Goal: Task Accomplishment & Management: Manage account settings

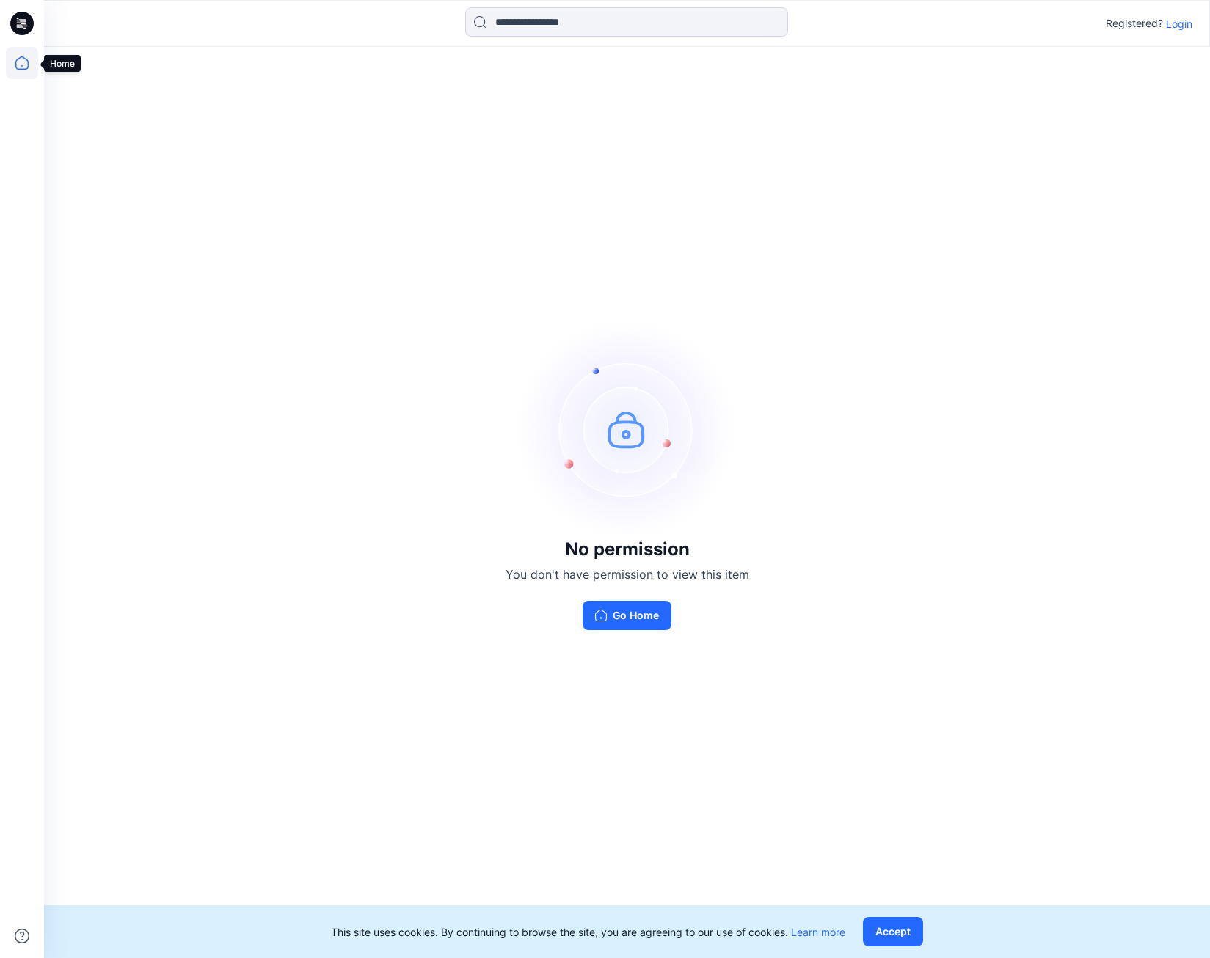
click at [23, 65] on icon at bounding box center [22, 63] width 32 height 32
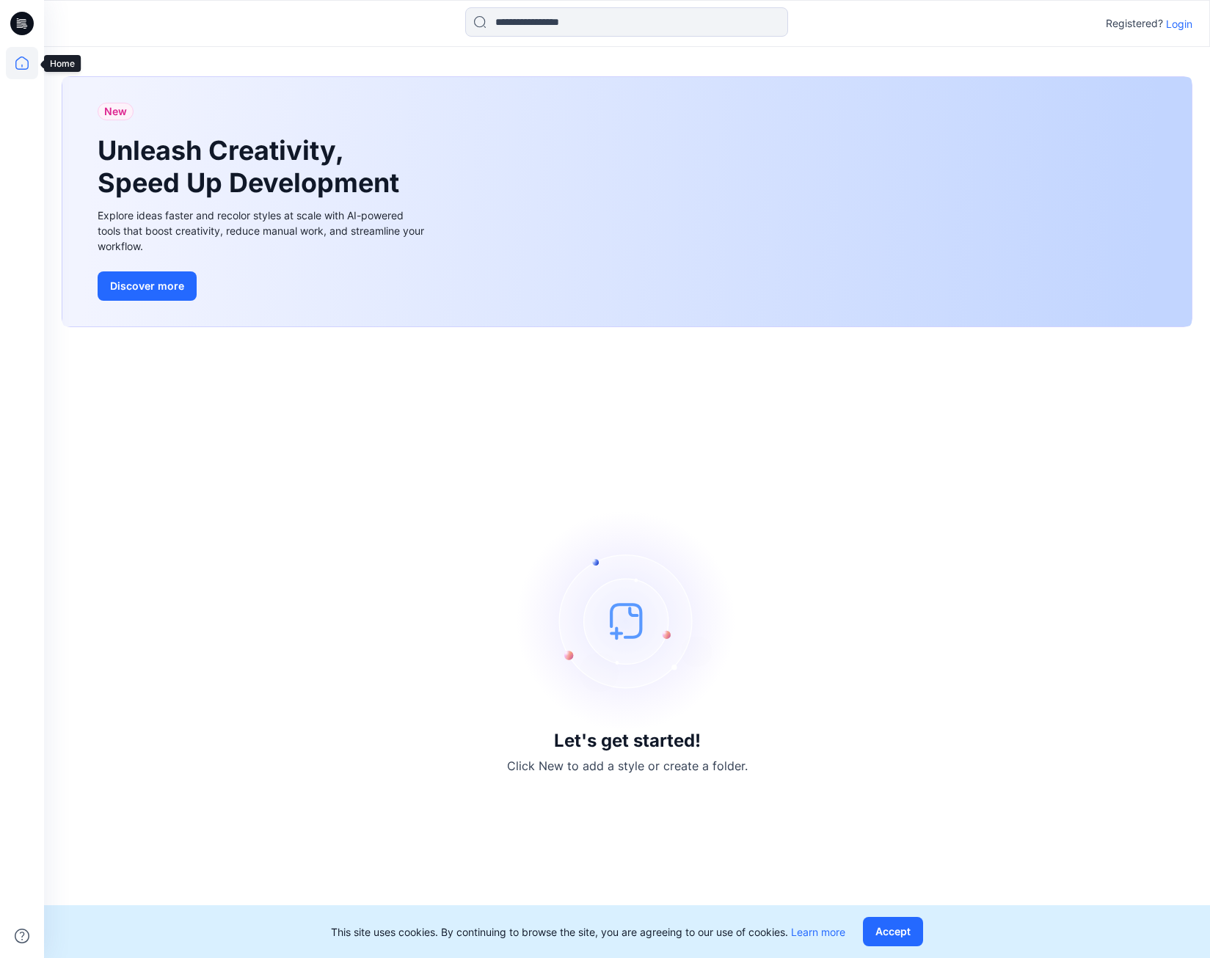
click at [18, 64] on icon at bounding box center [22, 63] width 32 height 32
click at [1180, 24] on p "Login" at bounding box center [1179, 23] width 26 height 15
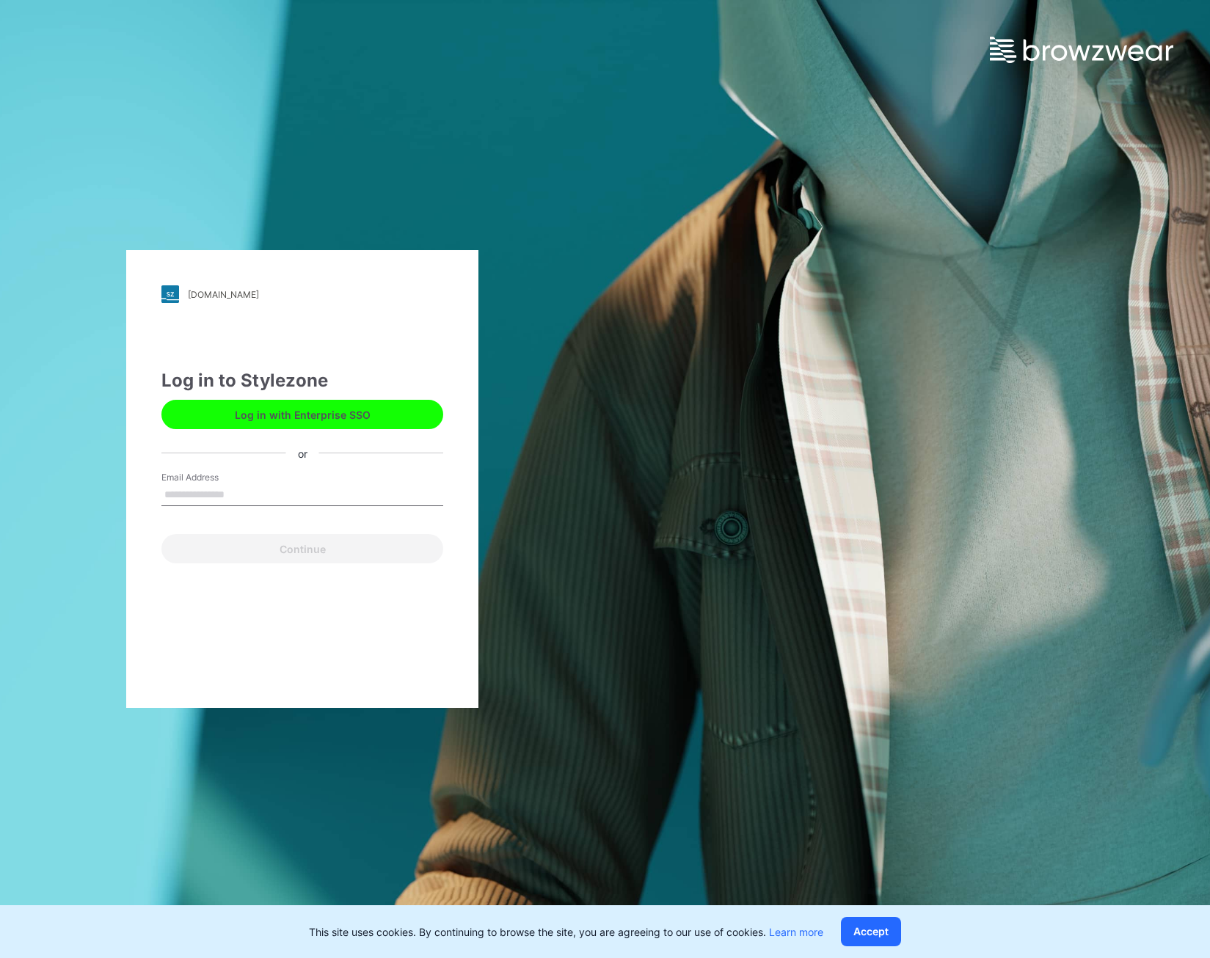
click at [249, 493] on input "Email Address" at bounding box center [302, 495] width 282 height 22
type input "**********"
click at [308, 552] on button "Continue" at bounding box center [302, 548] width 282 height 29
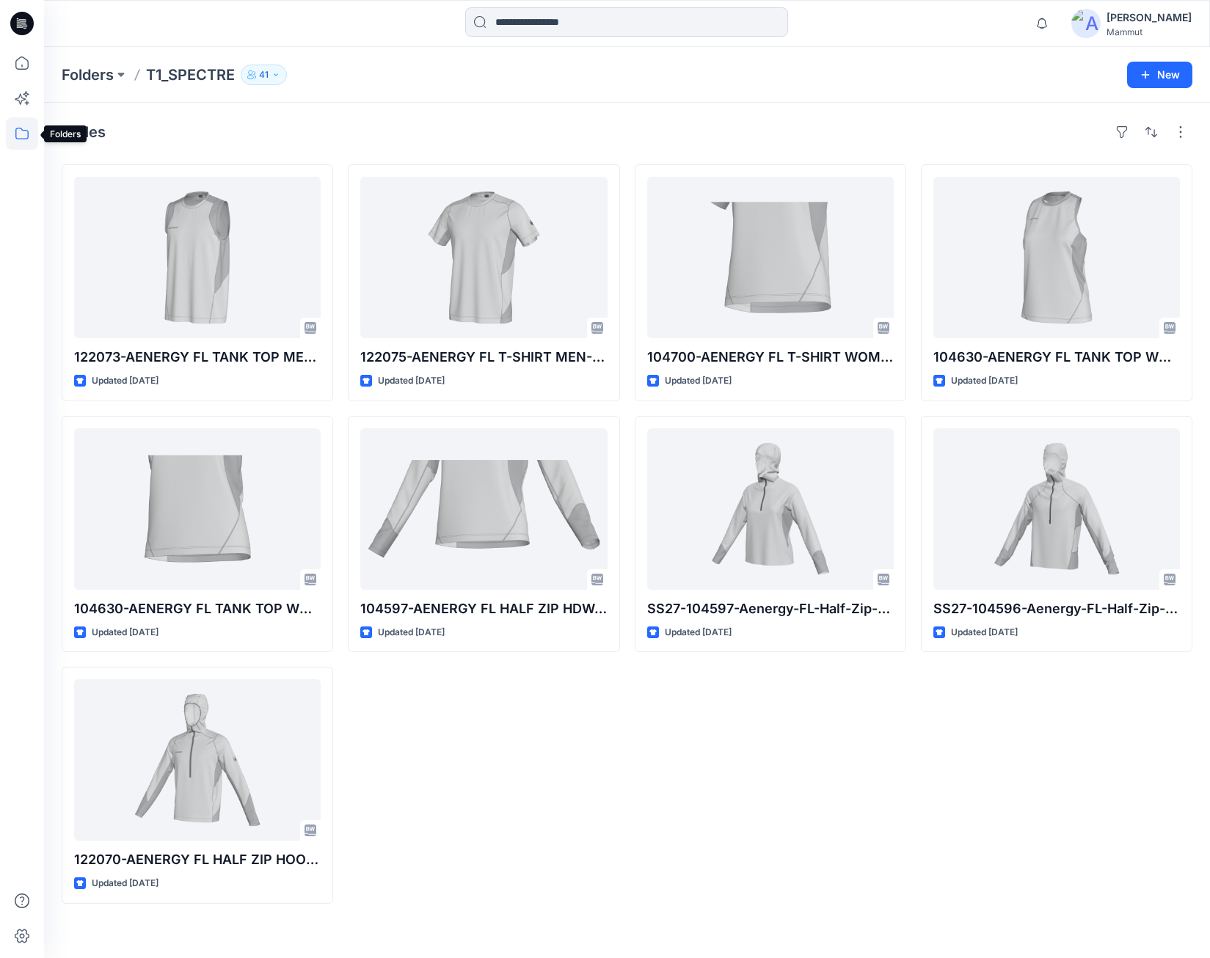
click at [12, 134] on icon at bounding box center [22, 133] width 32 height 32
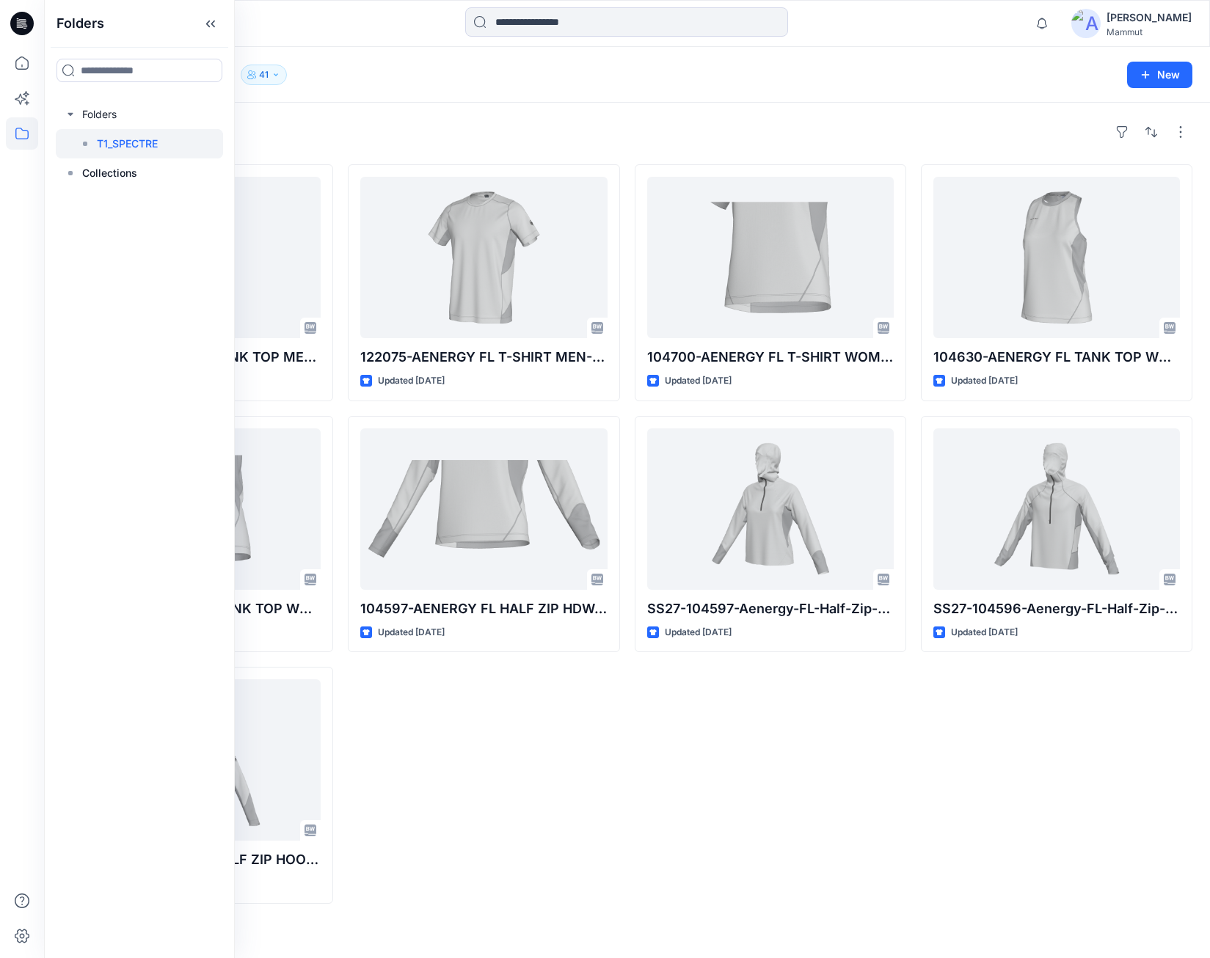
click at [311, 125] on div "Styles" at bounding box center [627, 131] width 1131 height 23
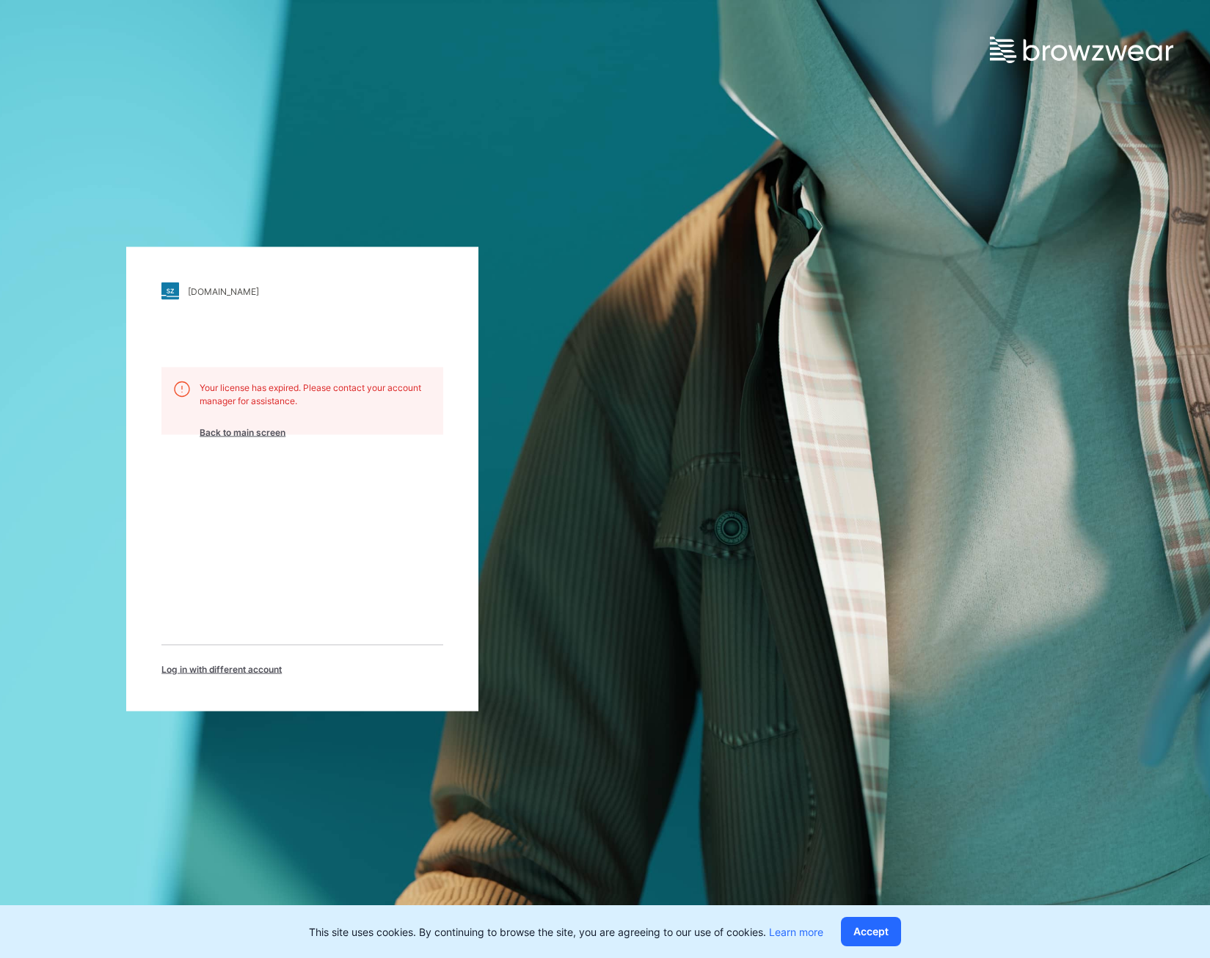
click at [211, 294] on div "spectre.stylezone.com" at bounding box center [223, 290] width 71 height 11
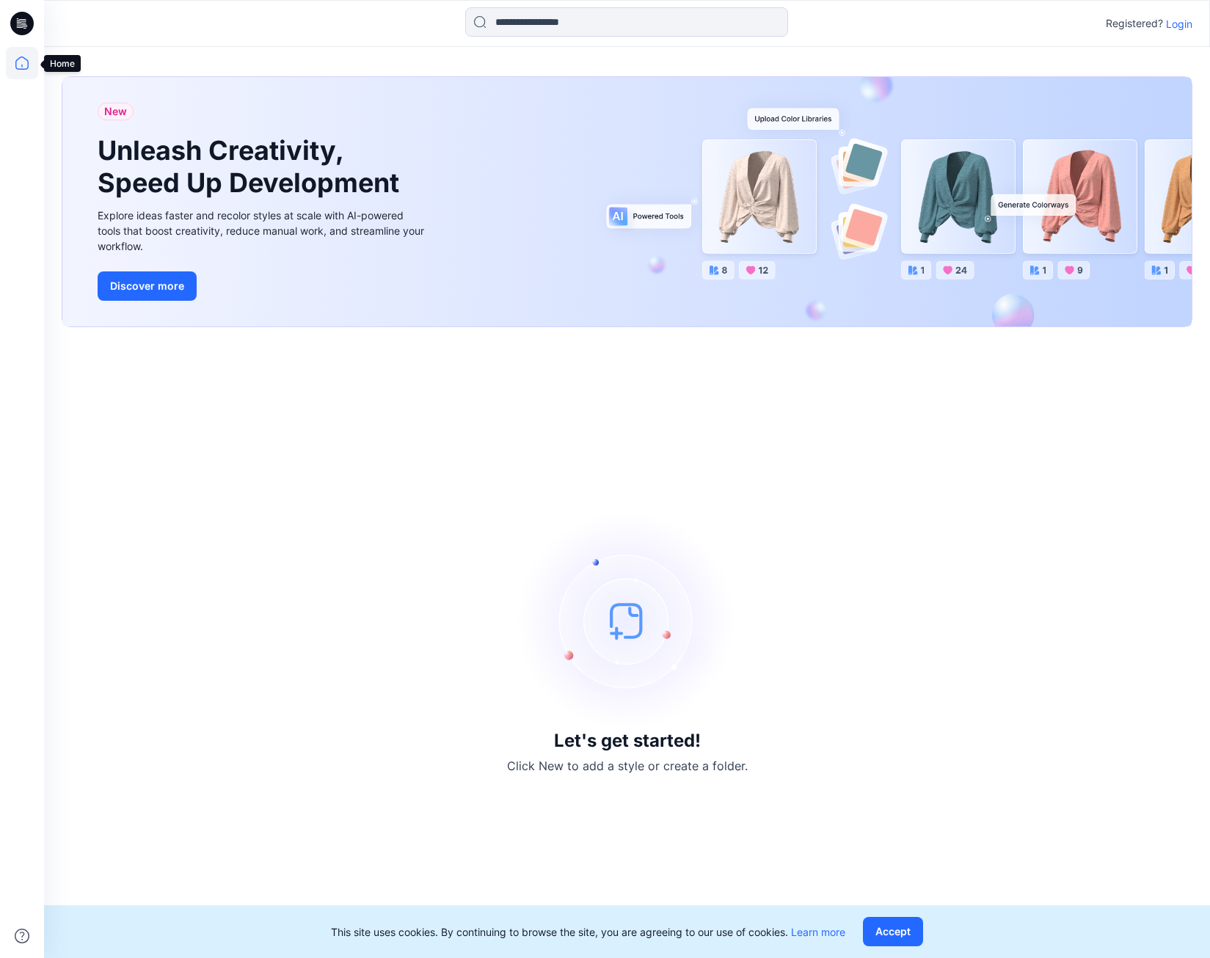
click at [23, 64] on icon at bounding box center [22, 63] width 32 height 32
click at [24, 67] on icon at bounding box center [22, 63] width 32 height 32
click at [163, 291] on button "Discover more" at bounding box center [147, 286] width 99 height 29
click at [21, 56] on icon at bounding box center [22, 63] width 32 height 32
click at [21, 62] on icon at bounding box center [22, 63] width 32 height 32
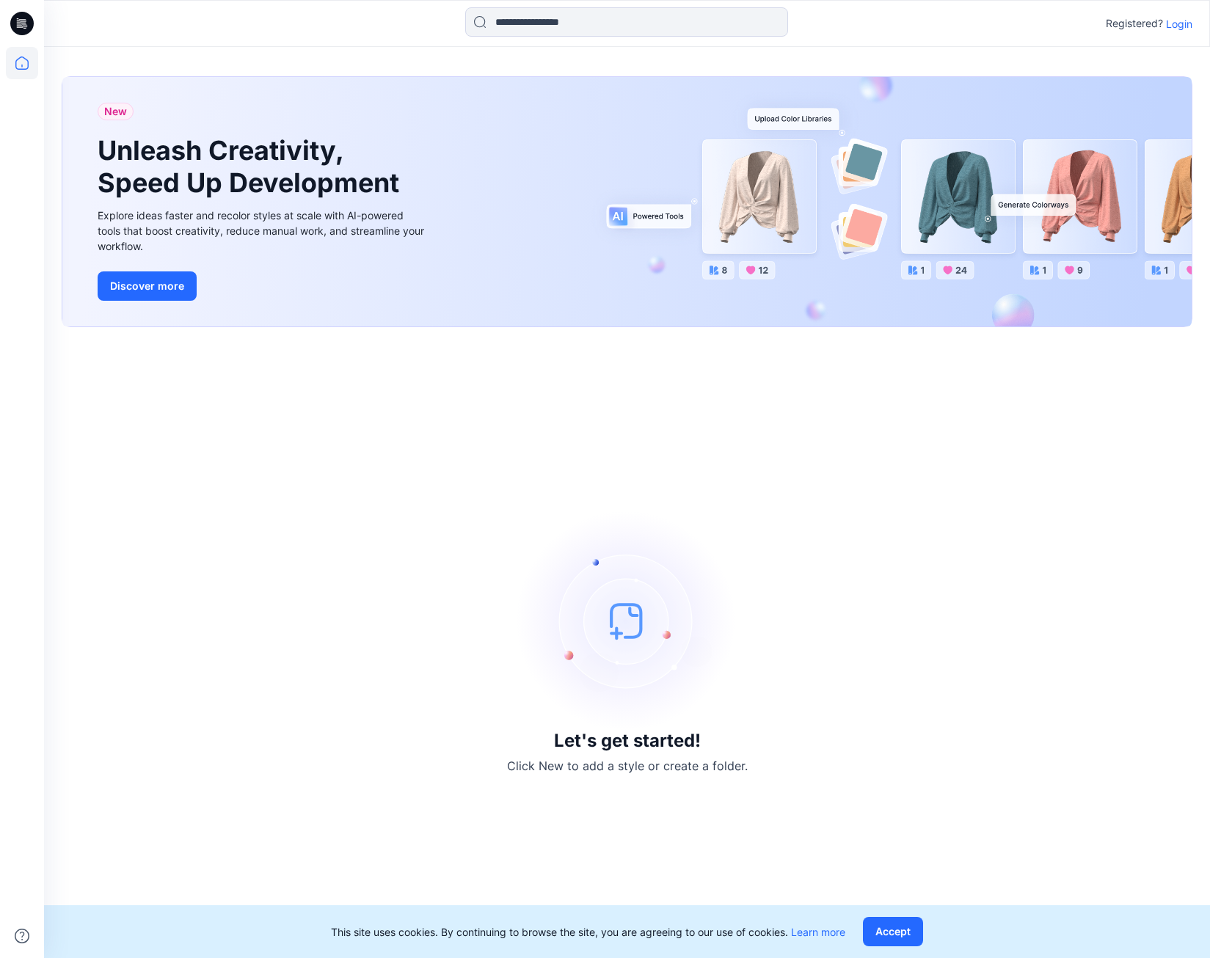
click at [374, 410] on div "Let's get started! Click New to add a style or create a folder." at bounding box center [627, 643] width 1131 height 596
click at [632, 622] on img at bounding box center [627, 621] width 220 height 220
click at [533, 466] on div "Let's get started! Click New to add a style or create a folder." at bounding box center [627, 643] width 1131 height 596
click at [1180, 23] on p "Login" at bounding box center [1179, 23] width 26 height 15
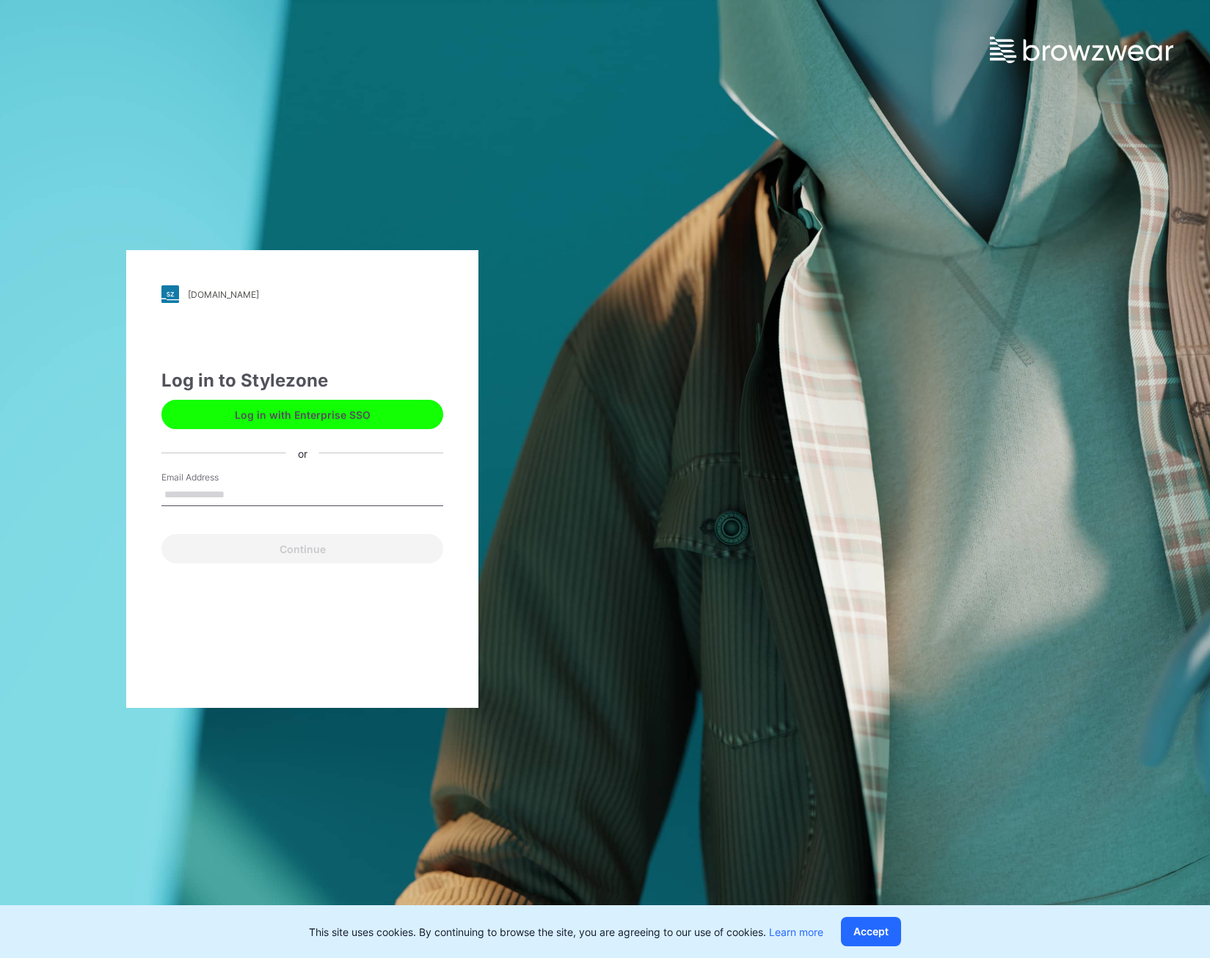
click at [284, 491] on input "Email Address" at bounding box center [302, 495] width 282 height 22
type input "**********"
click at [299, 549] on button "Continue" at bounding box center [302, 548] width 282 height 29
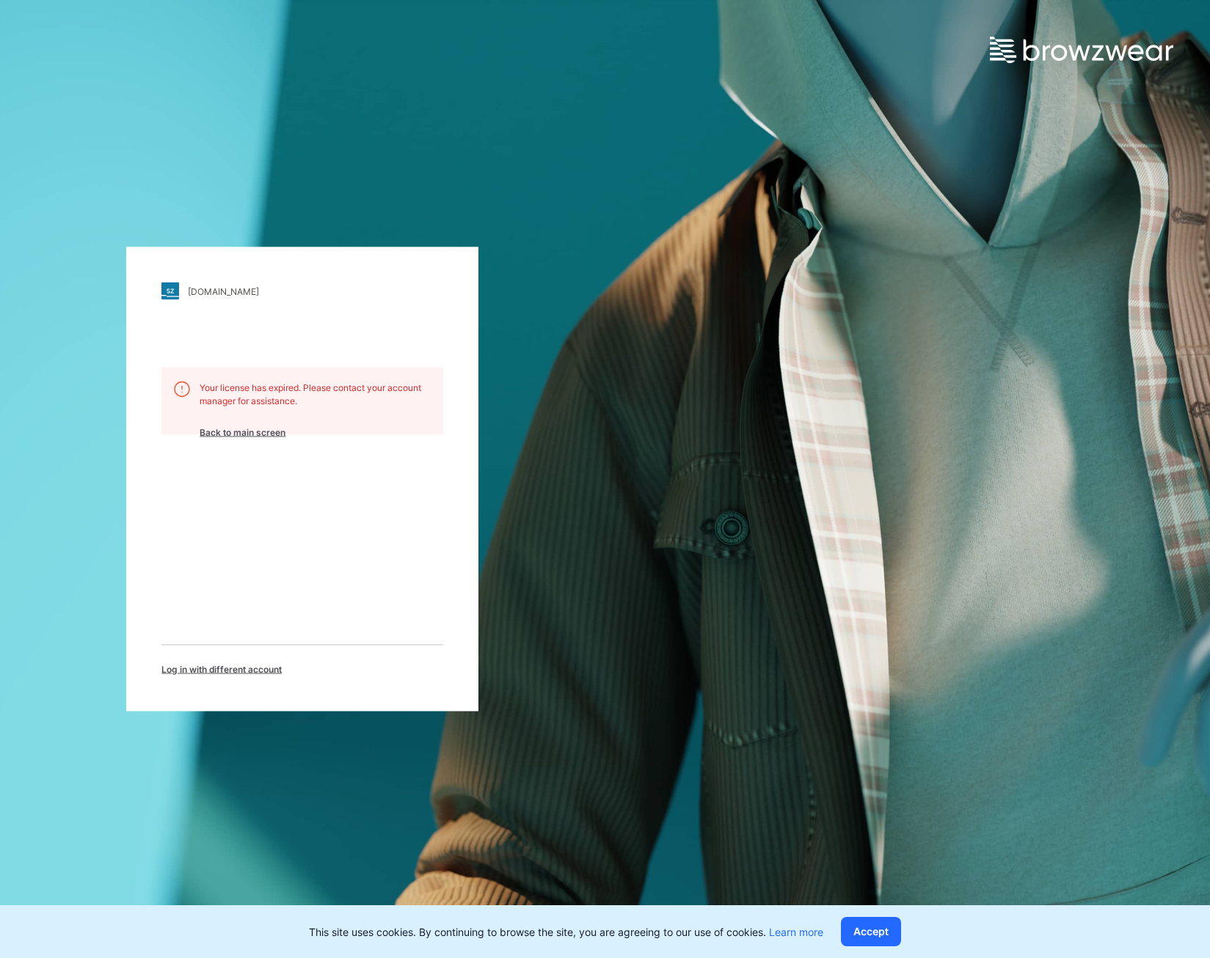
click at [313, 319] on div "spectre.stylezone.com Loading... Your license has expired. Please contact your …" at bounding box center [302, 479] width 352 height 465
click at [205, 294] on div "[DOMAIN_NAME]" at bounding box center [223, 290] width 71 height 11
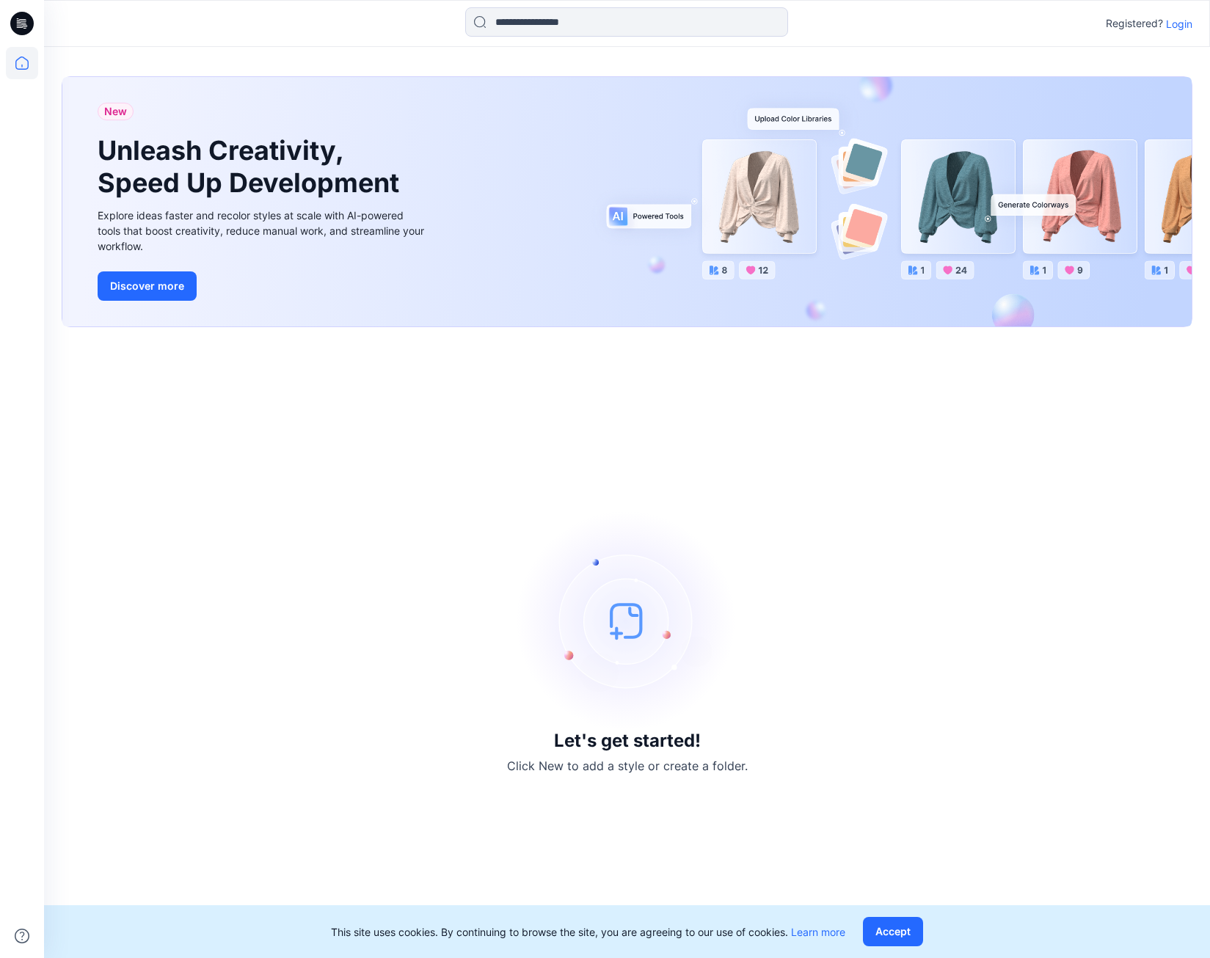
click at [1177, 27] on p "Login" at bounding box center [1179, 23] width 26 height 15
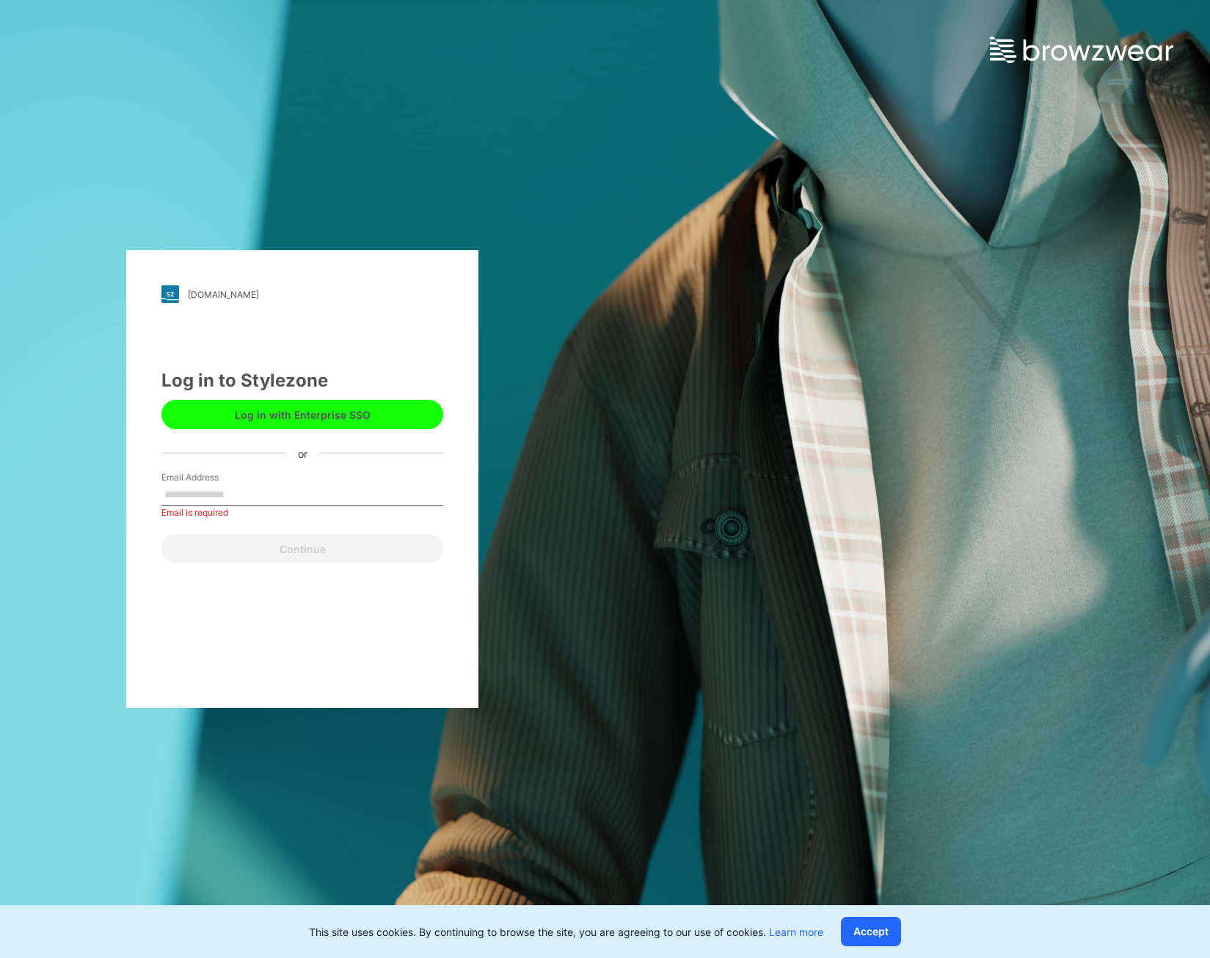
click at [342, 411] on button "Log in with Enterprise SSO" at bounding box center [302, 414] width 282 height 29
click at [278, 419] on button "Log in with Enterprise SSO" at bounding box center [302, 414] width 282 height 29
